Goal: Obtain resource: Download file/media

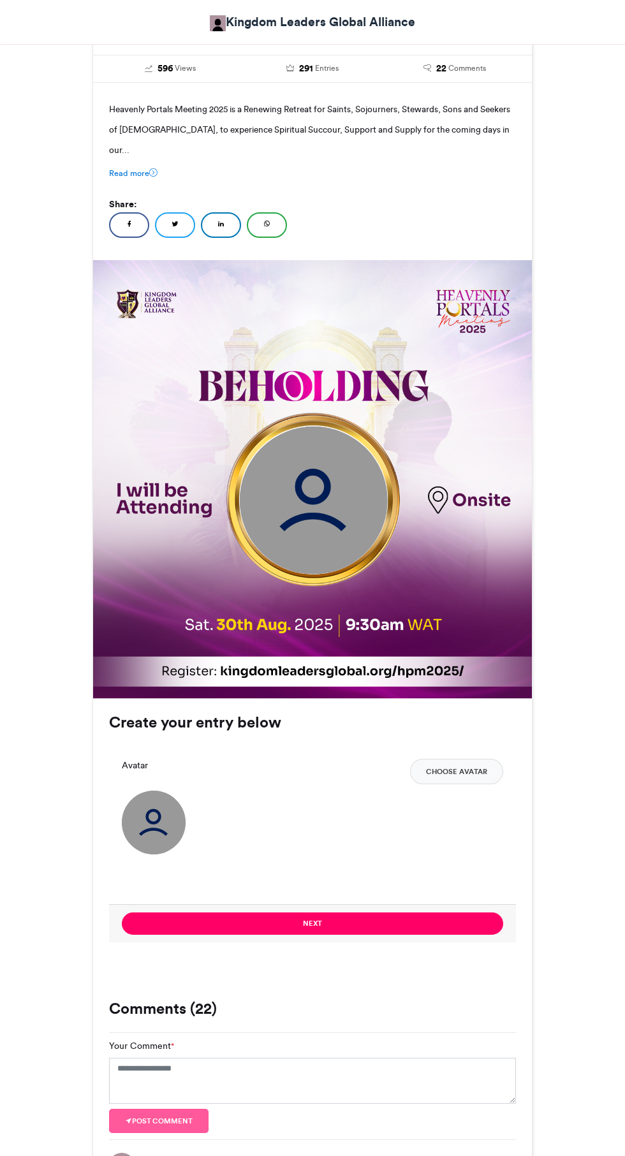
scroll to position [257, 0]
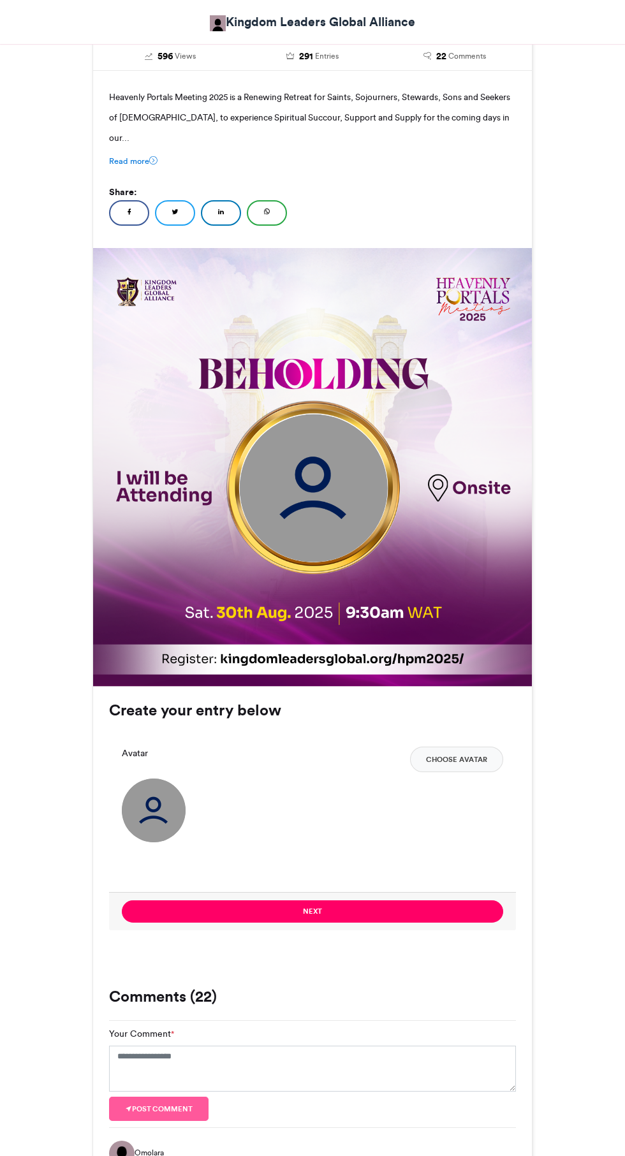
click at [380, 901] on button "Next" at bounding box center [312, 912] width 381 height 22
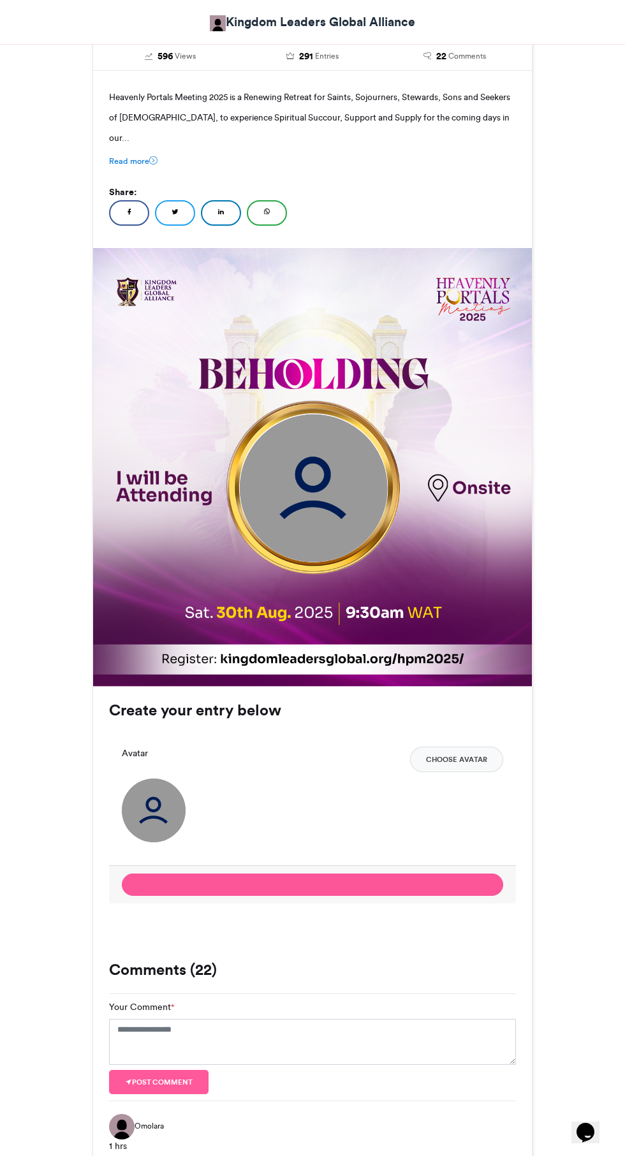
scroll to position [0, 0]
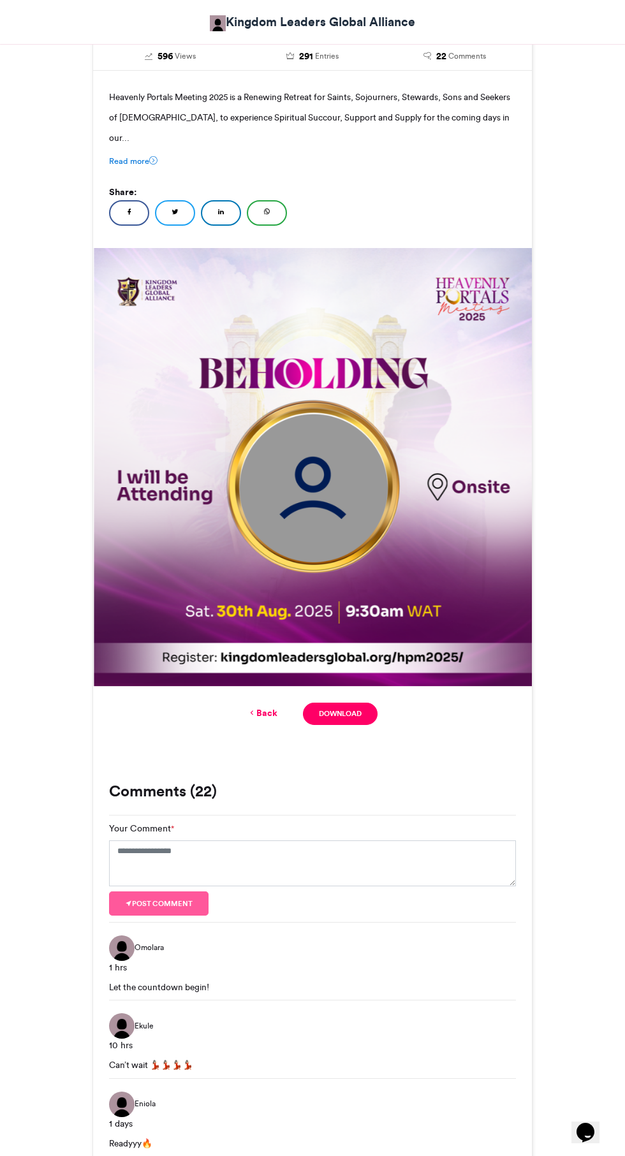
click at [309, 475] on img at bounding box center [312, 467] width 439 height 439
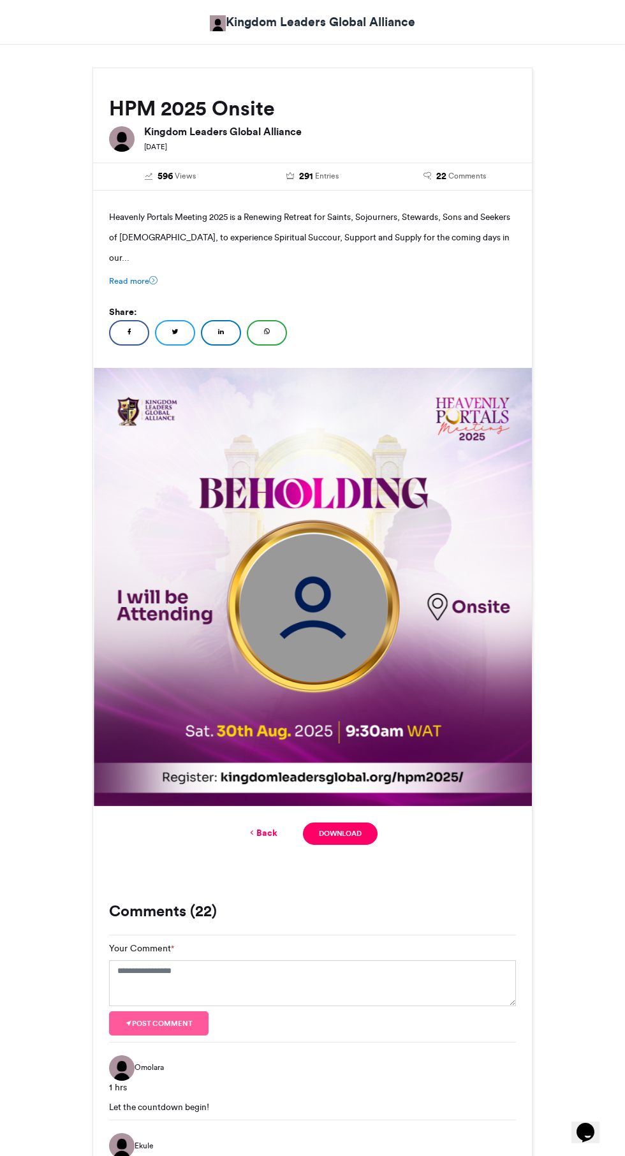
scroll to position [138, 0]
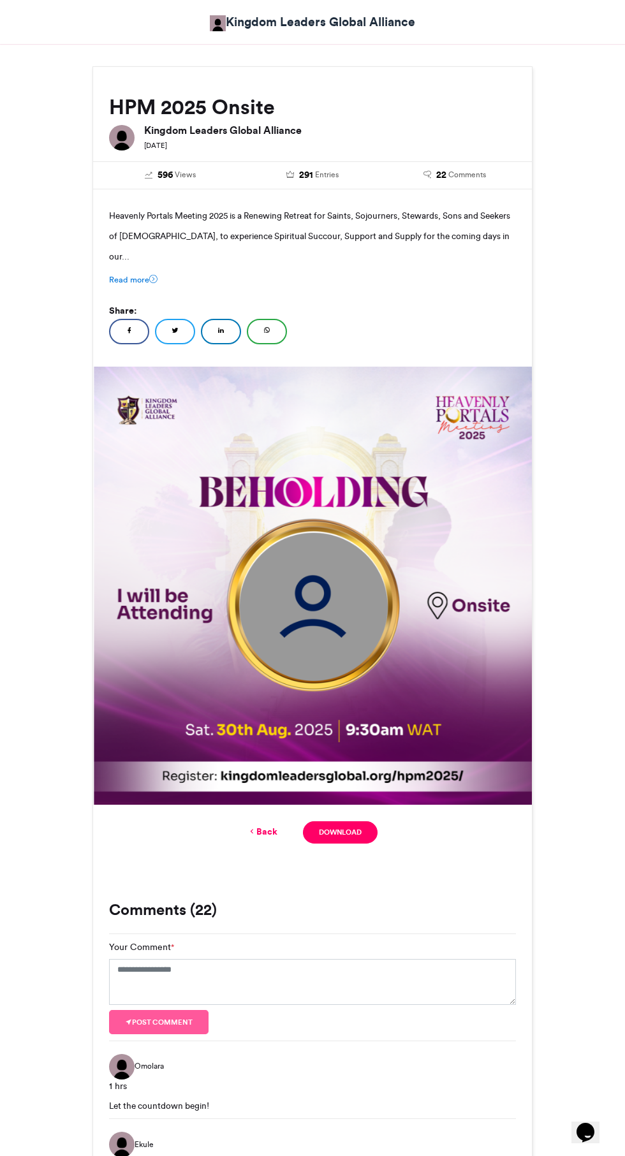
click at [307, 585] on img at bounding box center [312, 586] width 439 height 439
click at [311, 618] on img at bounding box center [312, 586] width 439 height 439
click at [316, 589] on img at bounding box center [312, 586] width 439 height 439
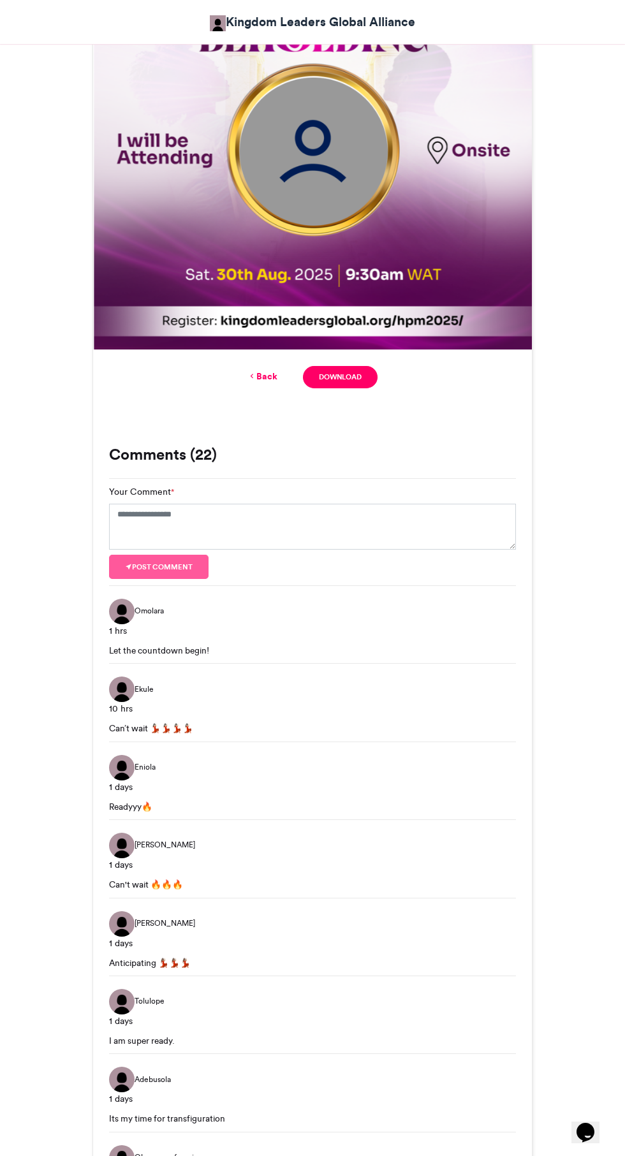
scroll to position [0, 0]
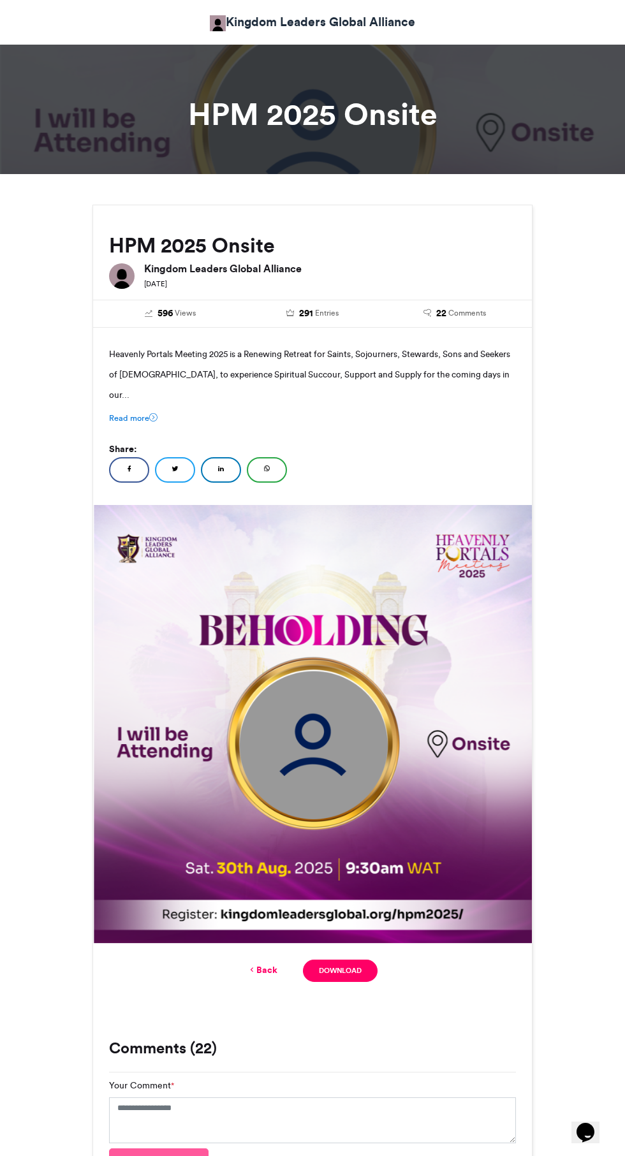
click at [321, 709] on img at bounding box center [312, 724] width 439 height 439
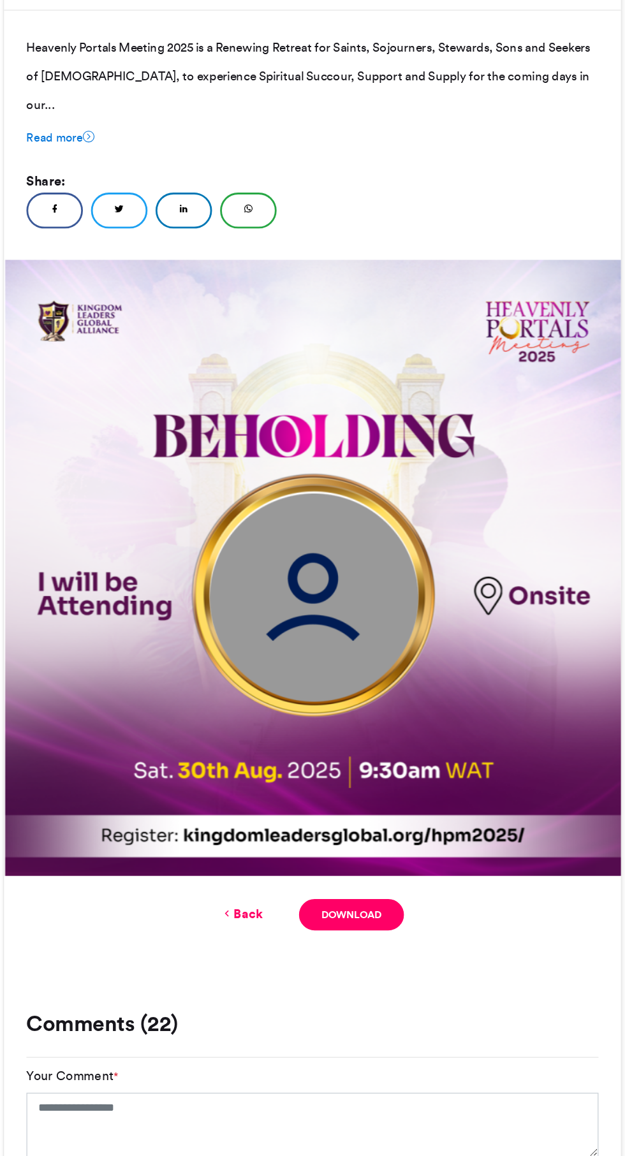
click at [260, 963] on link "Back" at bounding box center [262, 969] width 30 height 13
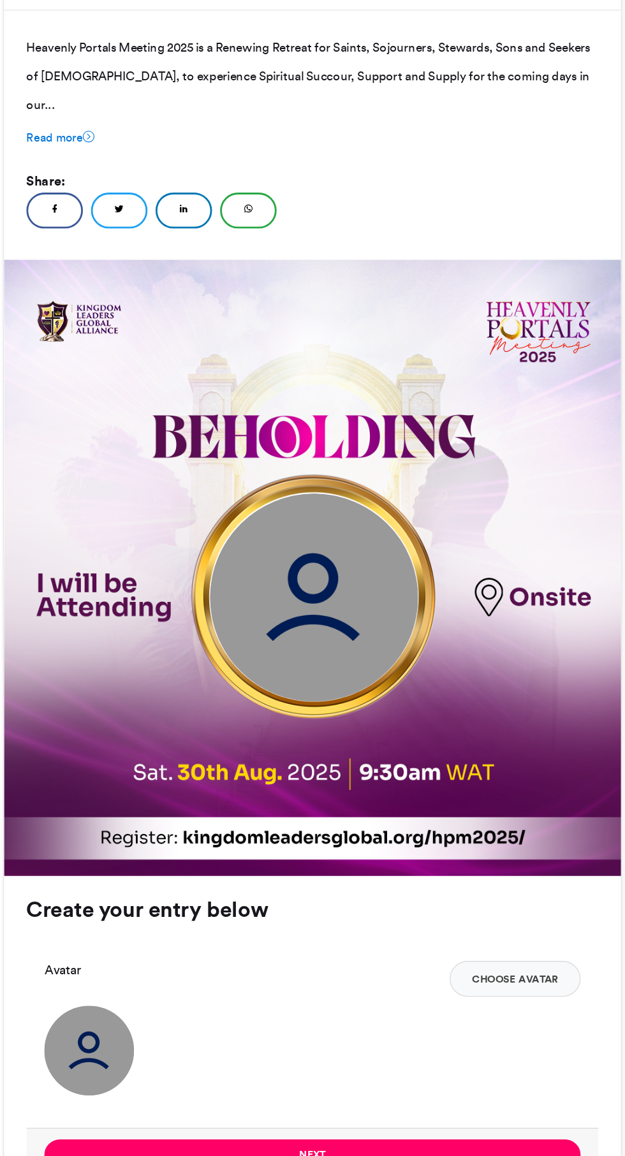
click at [260, 959] on h3 "Create your entry below" at bounding box center [312, 966] width 407 height 15
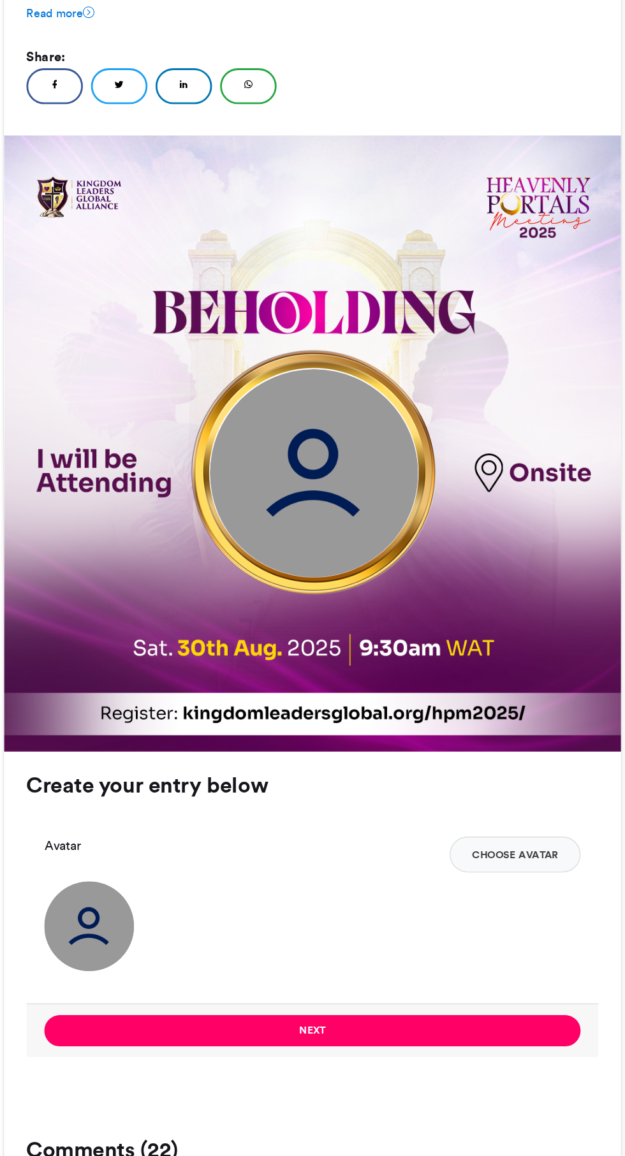
scroll to position [96, 0]
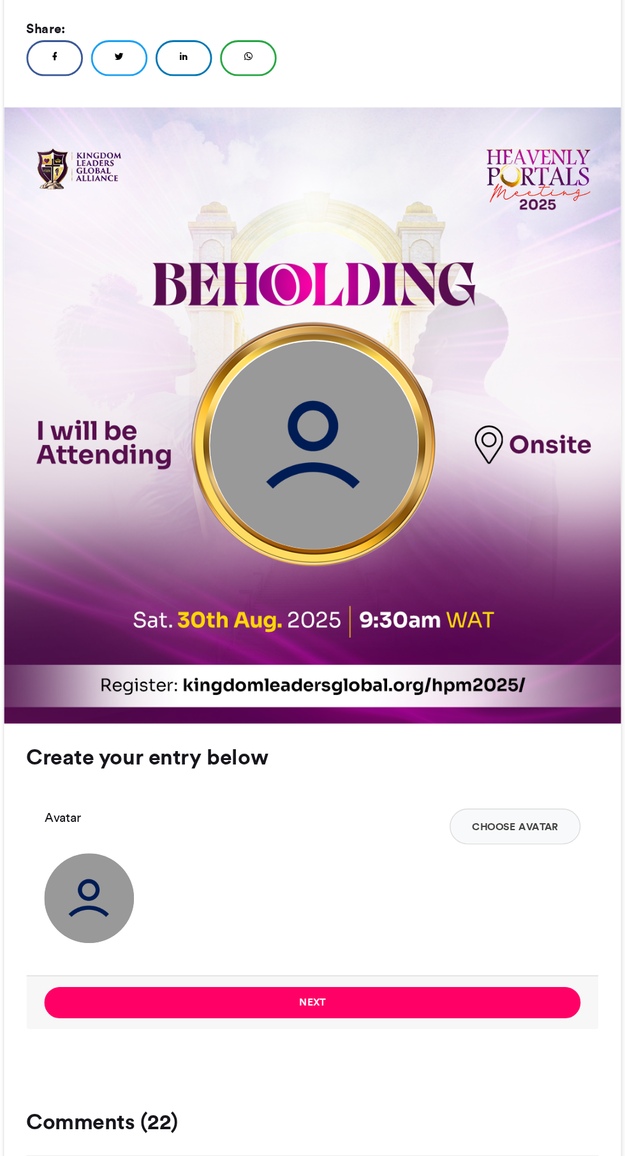
click at [448, 908] on button "Choose Avatar" at bounding box center [456, 921] width 93 height 26
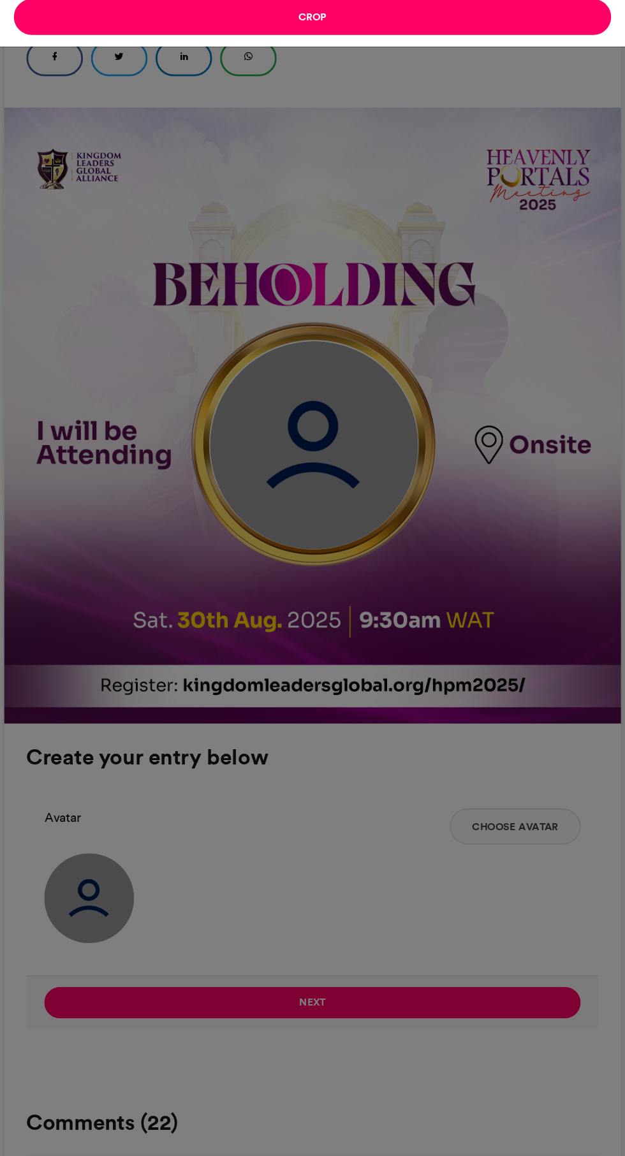
type input "******"
click at [415, 353] on button "Crop" at bounding box center [312, 345] width 425 height 26
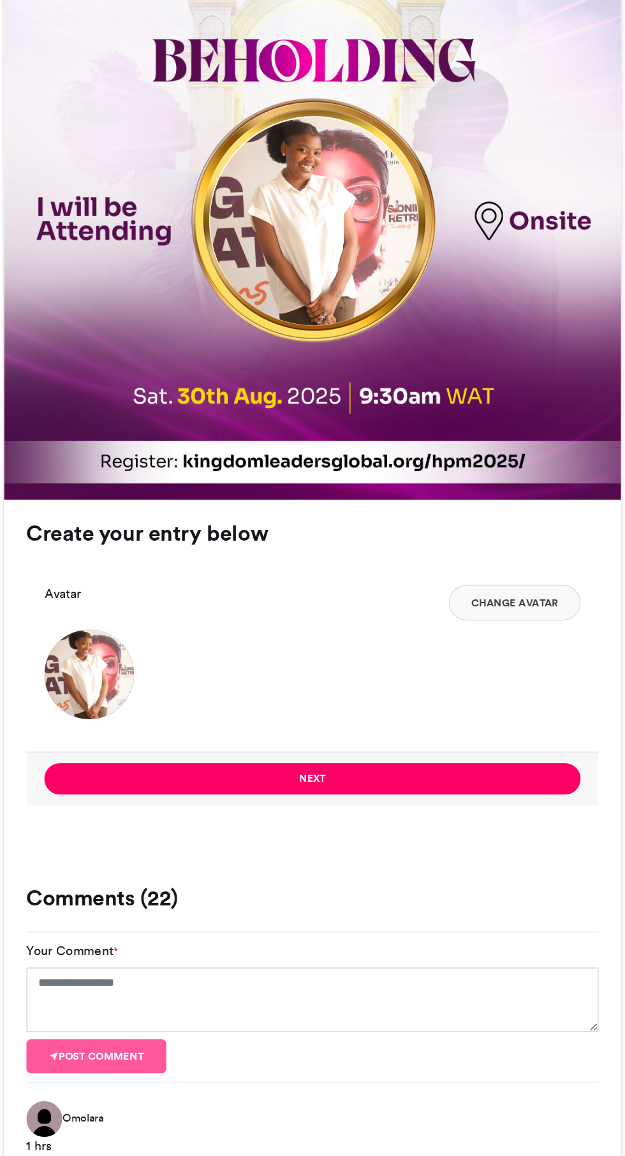
scroll to position [264, 0]
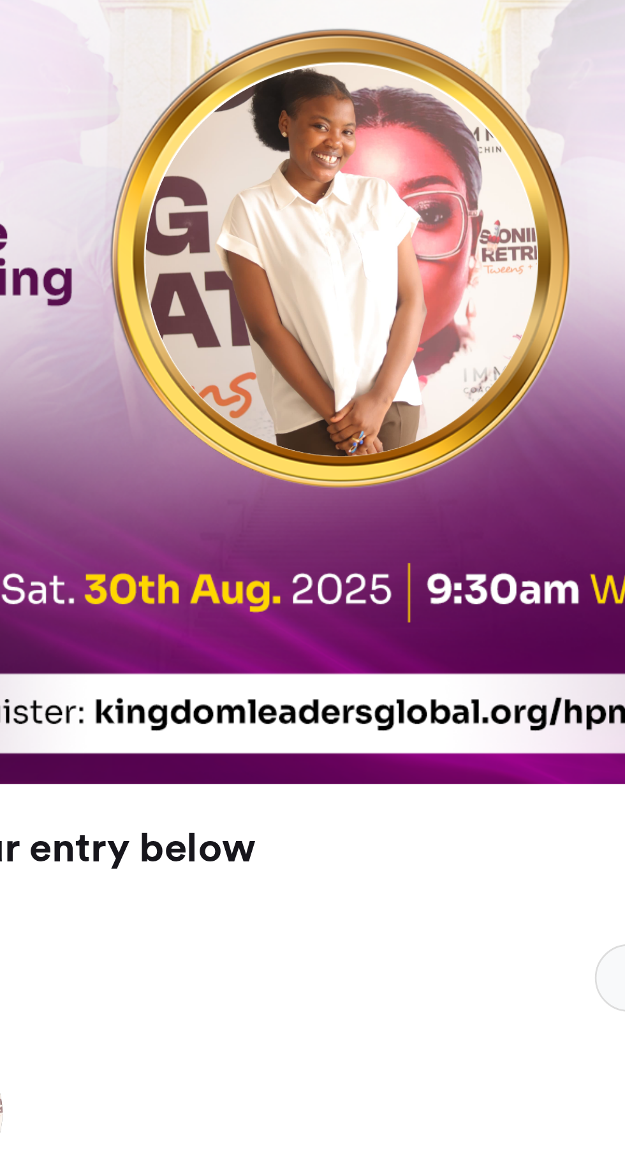
click at [342, 494] on img at bounding box center [314, 482] width 148 height 148
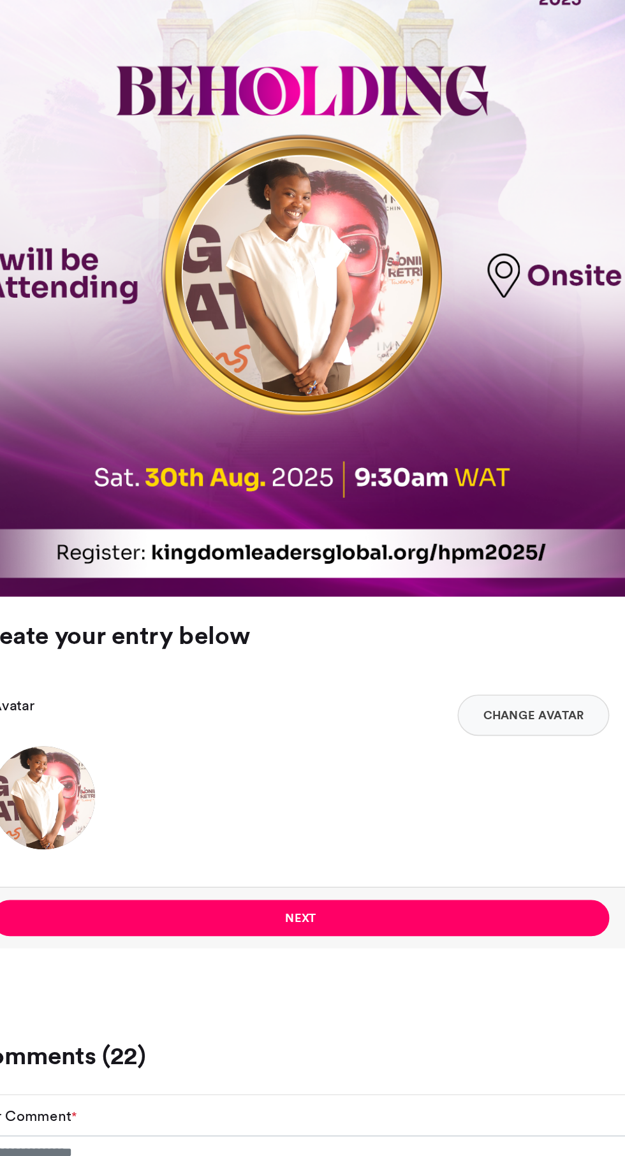
scroll to position [265, 0]
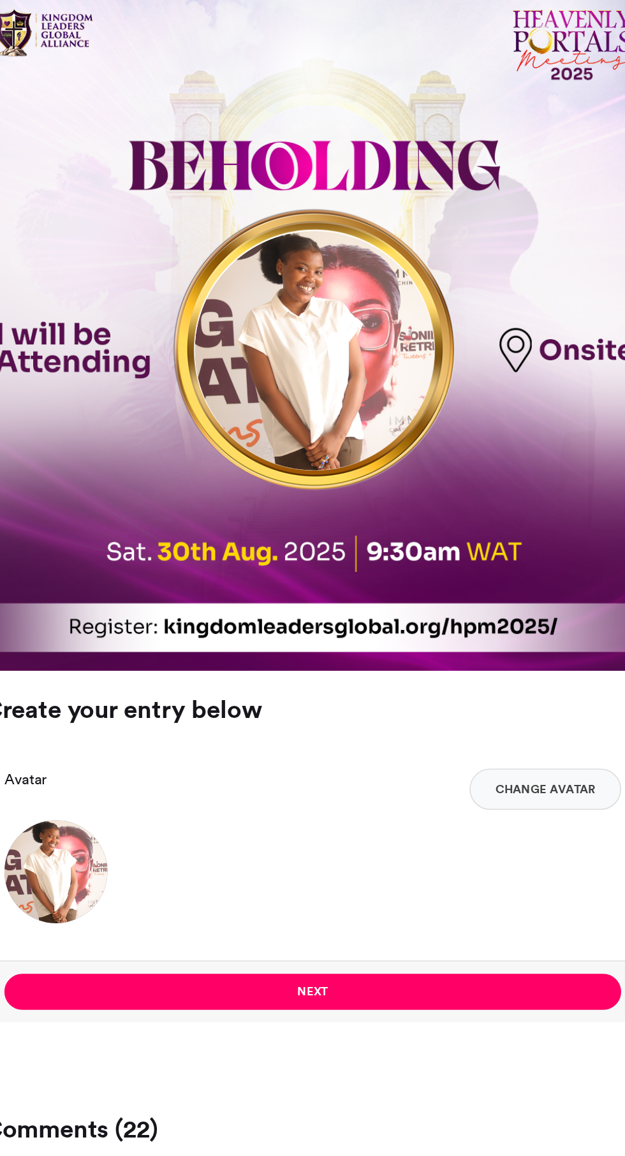
click at [461, 739] on button "Change Avatar" at bounding box center [456, 752] width 94 height 26
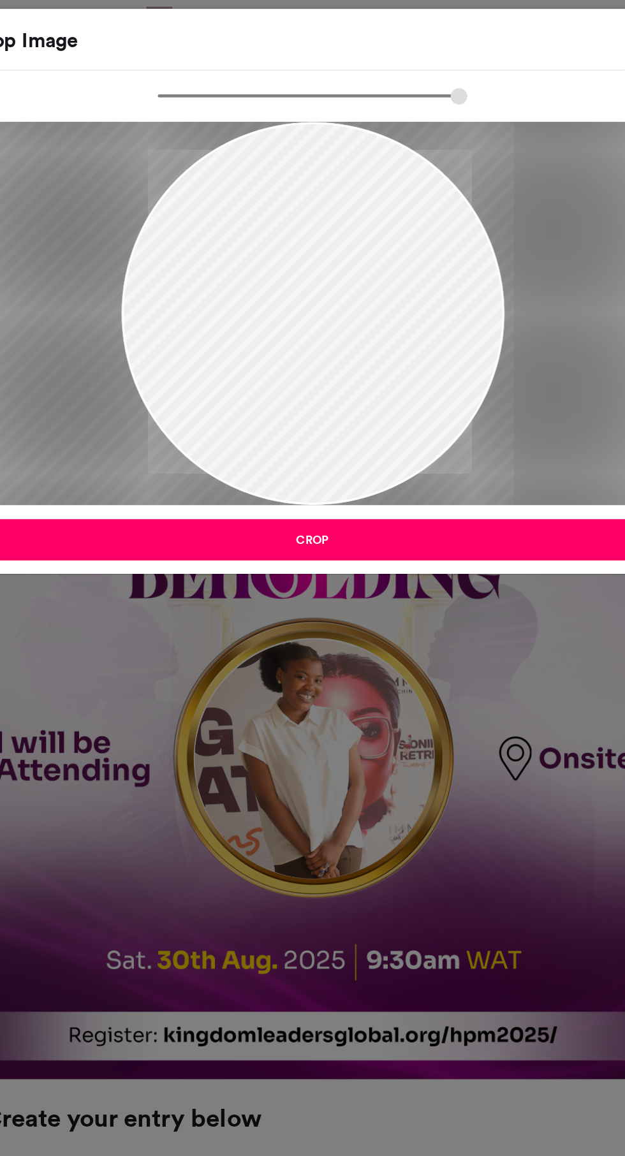
type input "******"
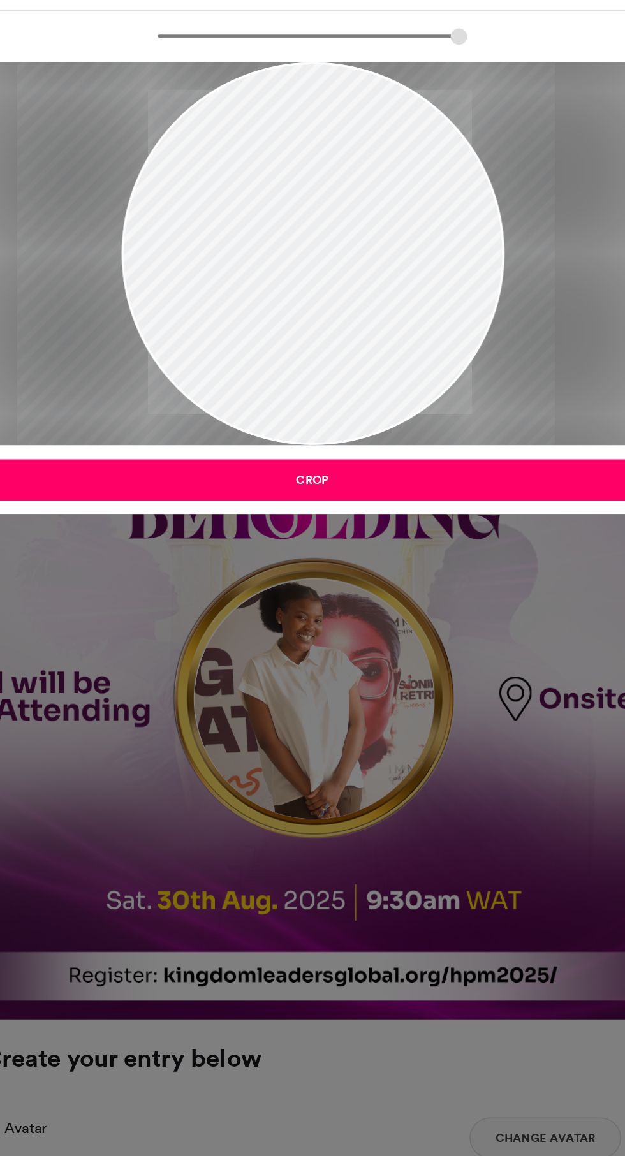
click at [393, 341] on button "Crop" at bounding box center [312, 345] width 425 height 26
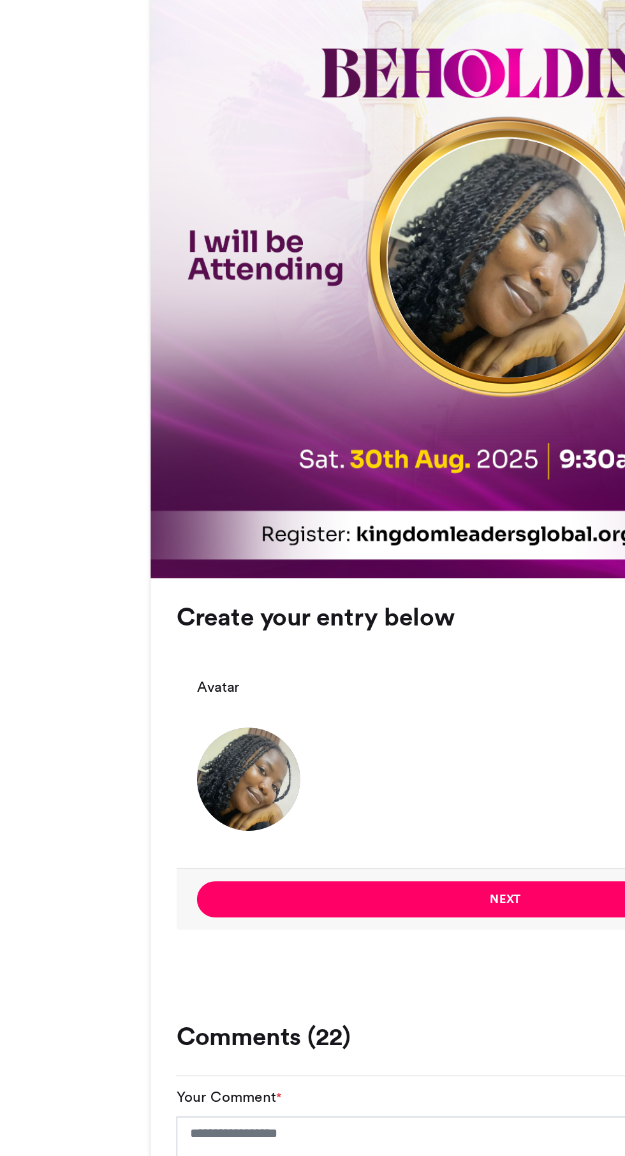
scroll to position [253, 0]
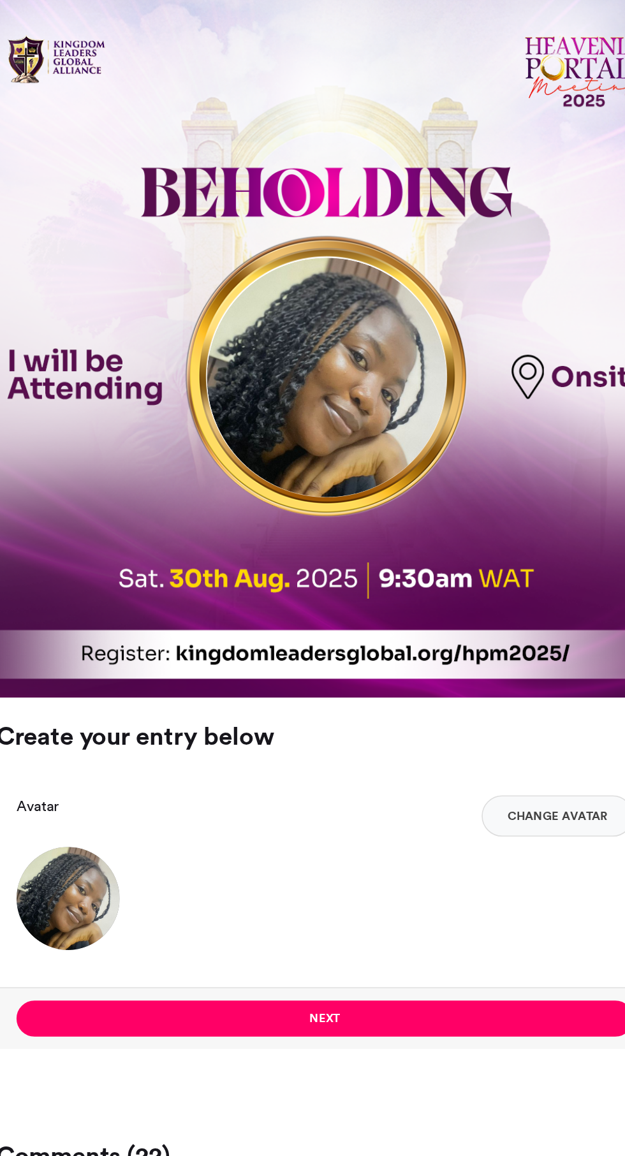
click at [456, 751] on button "Change Avatar" at bounding box center [456, 764] width 94 height 26
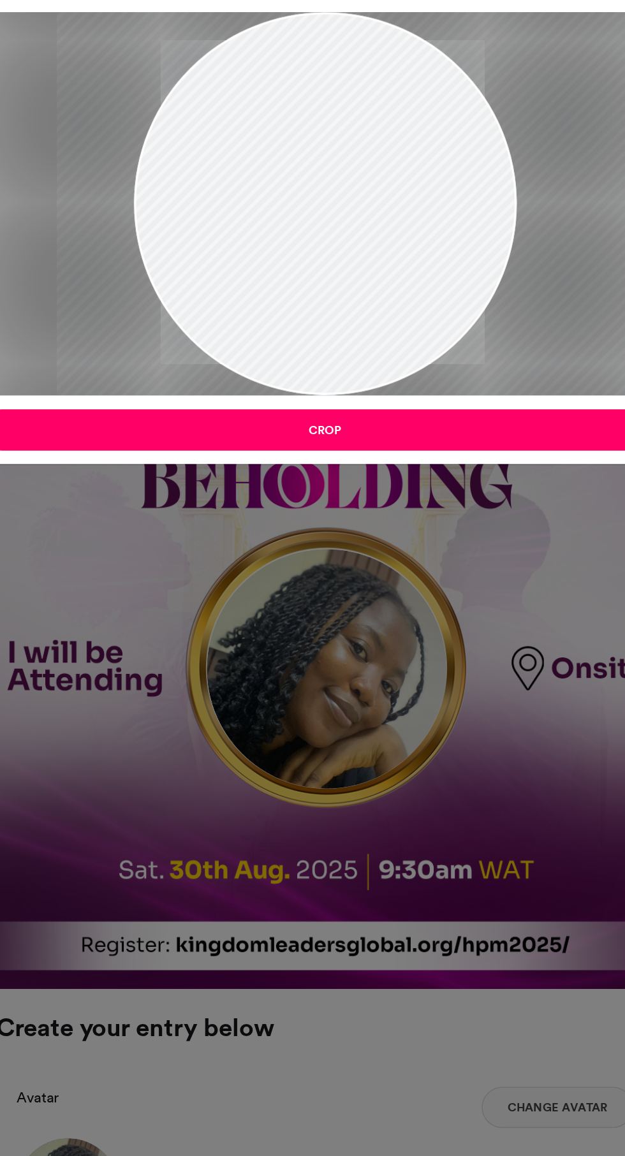
type input "******"
click at [365, 343] on button "Crop" at bounding box center [312, 345] width 425 height 26
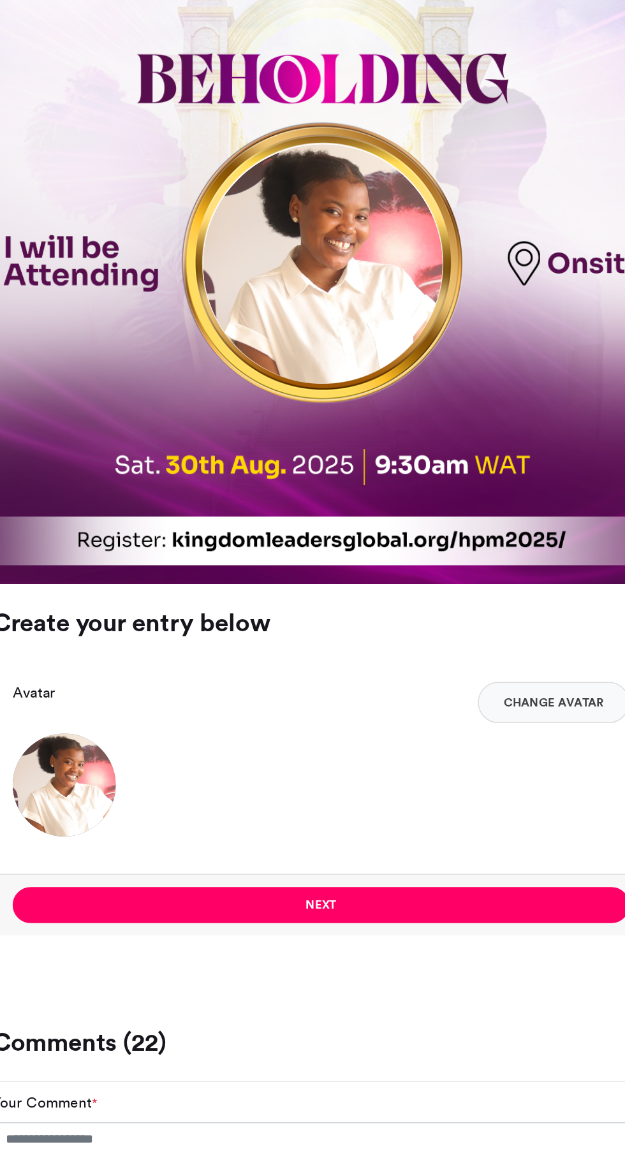
click at [369, 878] on button "Next" at bounding box center [312, 889] width 381 height 22
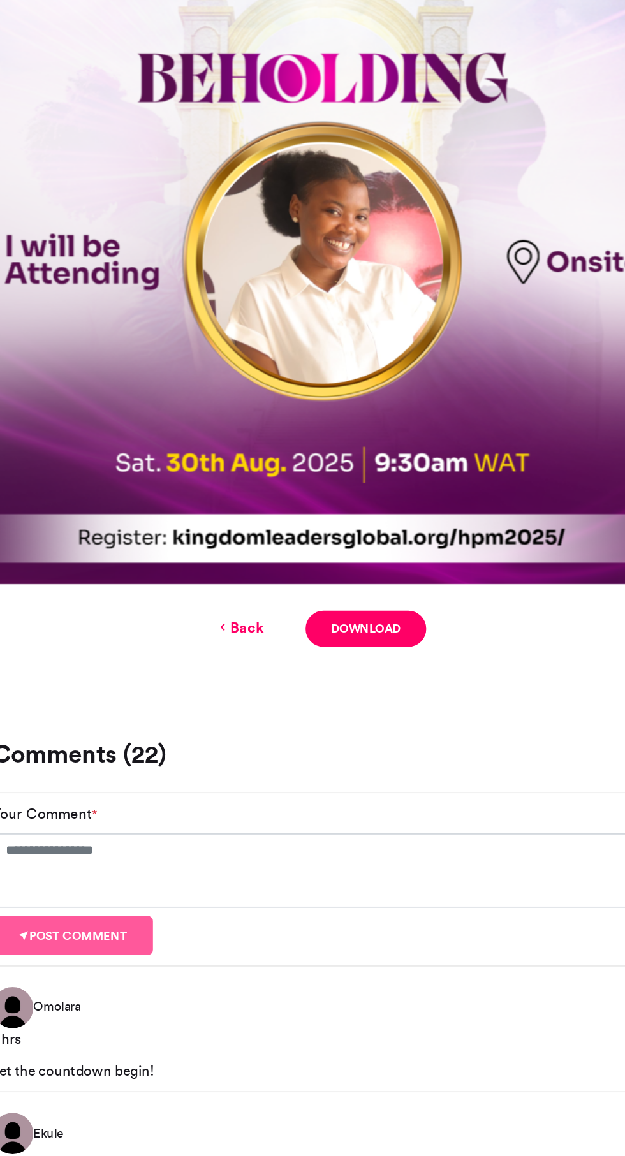
scroll to position [0, 0]
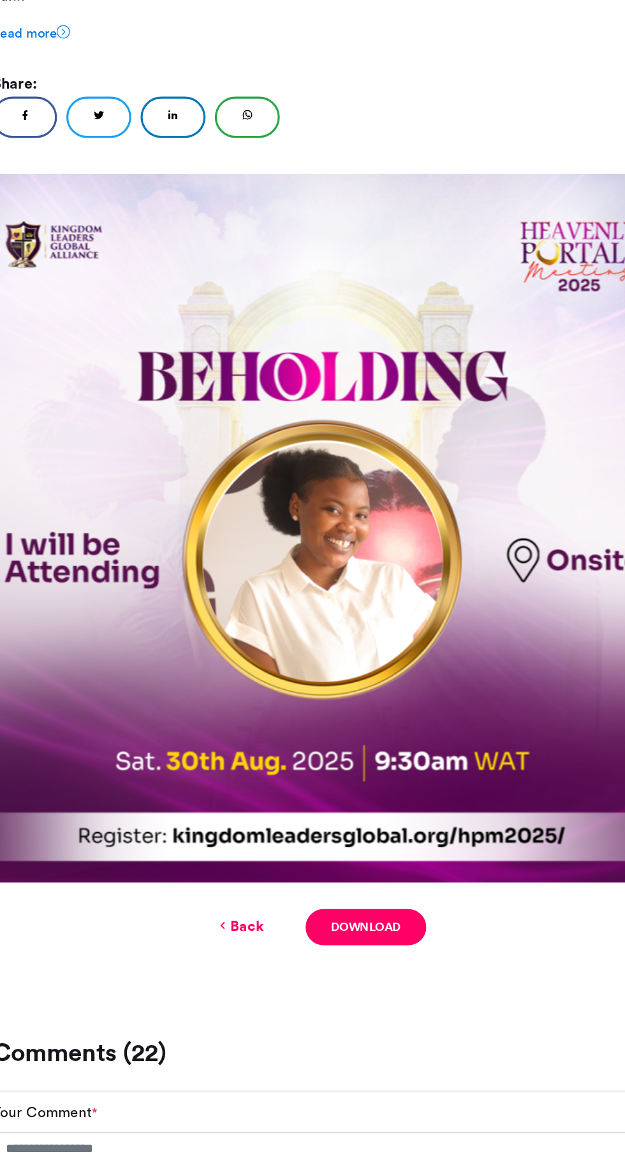
click at [351, 960] on link "Download" at bounding box center [340, 971] width 75 height 22
